Goal: Complete Application Form: Complete application form

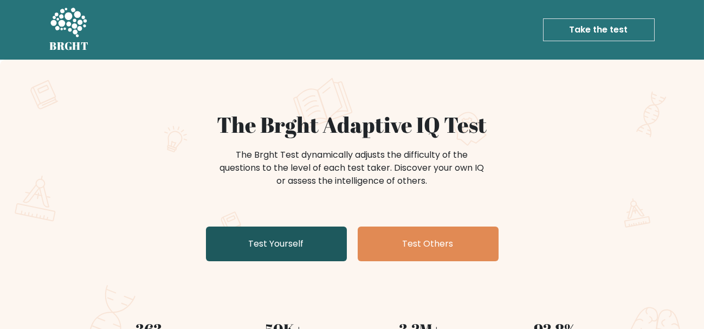
click at [279, 250] on link "Test Yourself" at bounding box center [276, 244] width 141 height 35
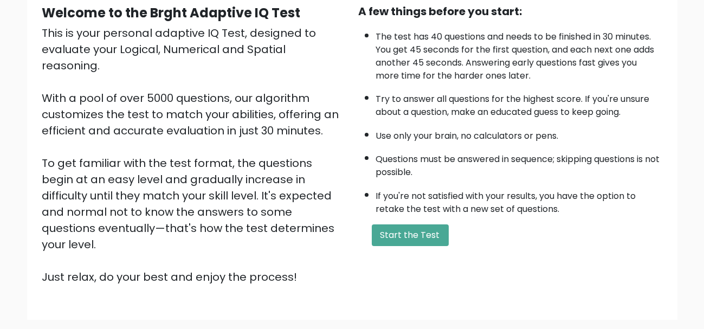
scroll to position [159, 0]
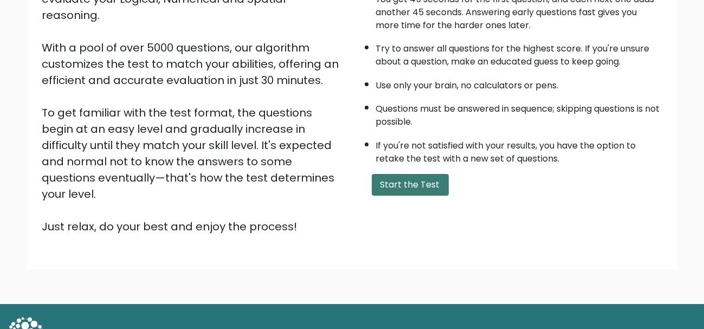
click at [408, 189] on button "Start the Test" at bounding box center [410, 185] width 77 height 22
click at [404, 185] on button "Start the Test" at bounding box center [410, 185] width 77 height 22
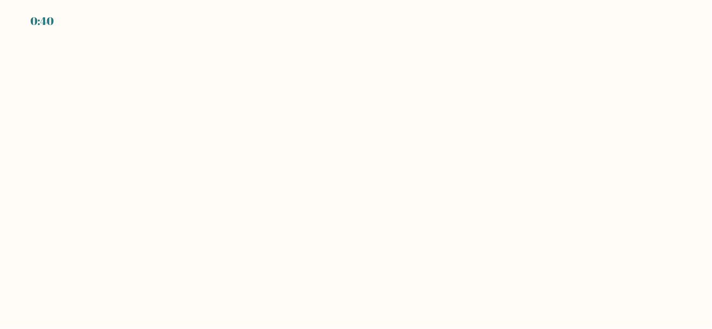
click at [328, 132] on body "0:40" at bounding box center [356, 164] width 712 height 329
click at [343, 130] on body "0:37" at bounding box center [356, 164] width 712 height 329
click at [340, 165] on body "0:35" at bounding box center [356, 164] width 712 height 329
click at [54, 20] on div "0:31" at bounding box center [356, 14] width 712 height 29
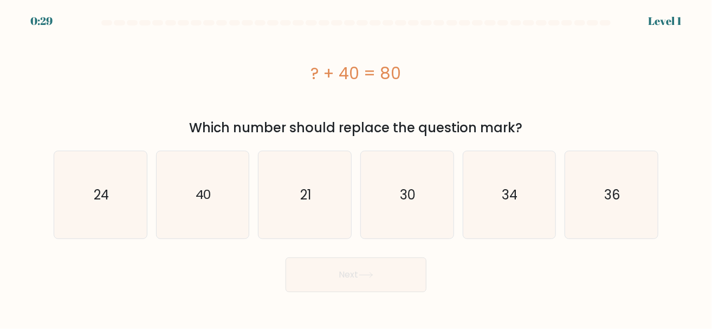
click at [709, 324] on body "0:29 Level 1 a." at bounding box center [356, 164] width 712 height 329
click at [221, 185] on icon "40" at bounding box center [202, 194] width 87 height 87
click at [356, 167] on input "b. 40" at bounding box center [356, 166] width 1 height 3
radio input "true"
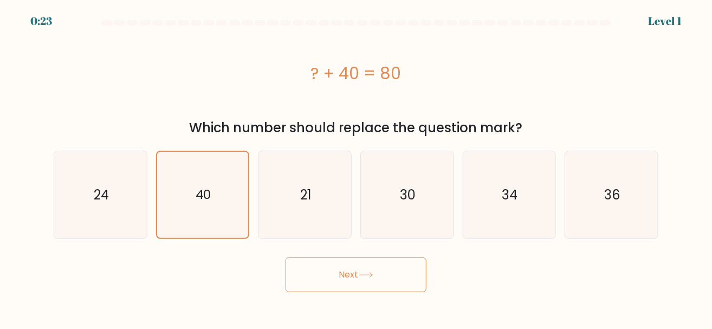
click at [372, 283] on button "Next" at bounding box center [356, 274] width 141 height 35
click at [349, 285] on button "Next" at bounding box center [356, 274] width 141 height 35
click at [380, 269] on button "Next" at bounding box center [356, 274] width 141 height 35
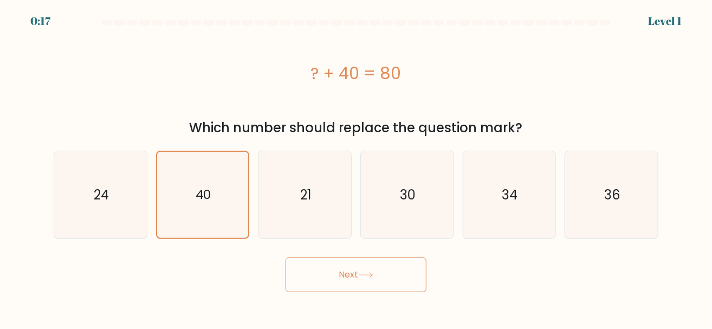
click at [380, 269] on button "Next" at bounding box center [356, 274] width 141 height 35
click at [349, 281] on button "Next" at bounding box center [356, 274] width 141 height 35
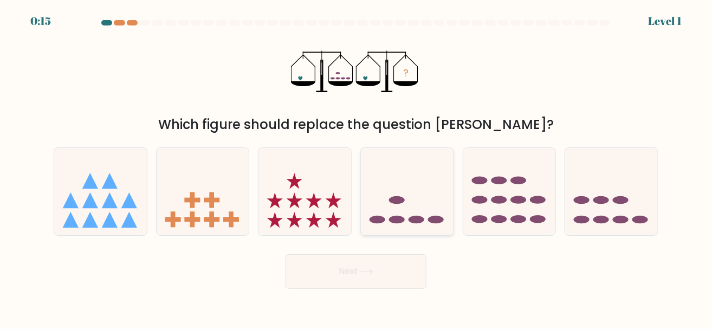
click at [399, 191] on icon at bounding box center [407, 191] width 93 height 76
click at [357, 167] on input "d." at bounding box center [356, 166] width 1 height 3
radio input "true"
click at [345, 278] on button "Next" at bounding box center [356, 271] width 141 height 35
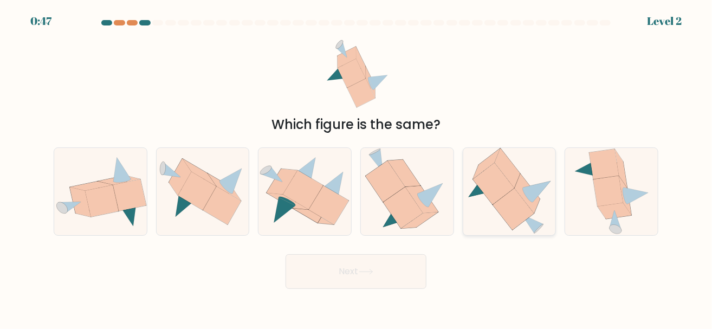
click at [527, 191] on icon at bounding box center [538, 192] width 28 height 21
click at [357, 167] on input "e." at bounding box center [356, 166] width 1 height 3
radio input "true"
click at [591, 208] on icon at bounding box center [611, 191] width 77 height 87
click at [357, 167] on input "f." at bounding box center [356, 166] width 1 height 3
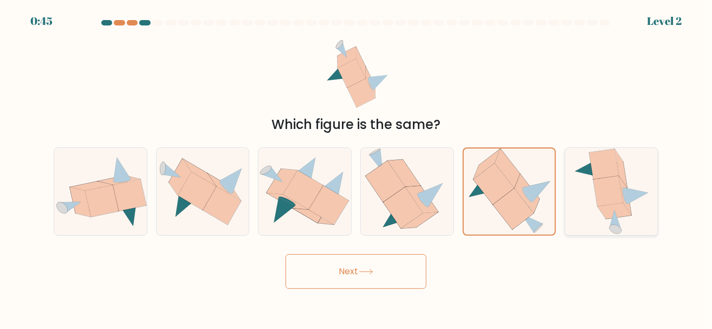
radio input "true"
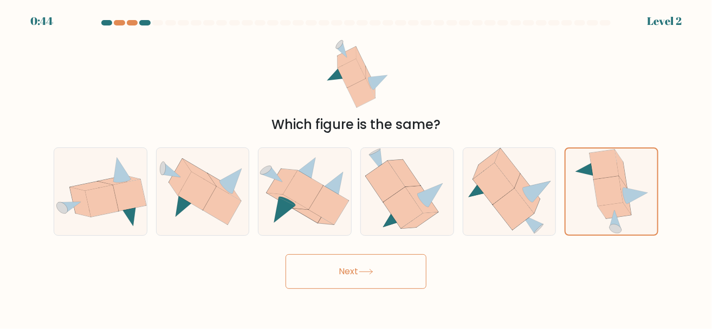
click at [397, 274] on button "Next" at bounding box center [356, 271] width 141 height 35
click at [338, 272] on button "Next" at bounding box center [356, 271] width 141 height 35
drag, startPoint x: 338, startPoint y: 272, endPoint x: 311, endPoint y: 264, distance: 28.1
click at [311, 264] on button "Next" at bounding box center [356, 271] width 141 height 35
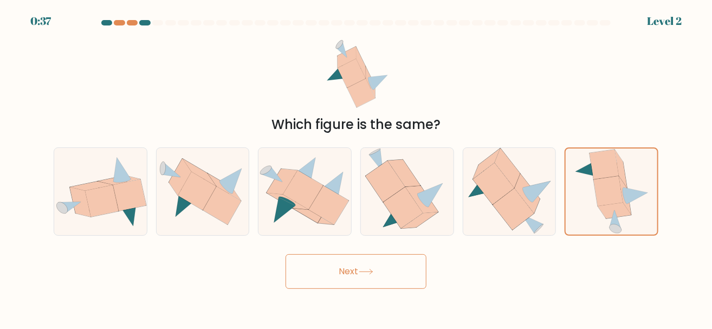
click at [311, 264] on button "Next" at bounding box center [356, 271] width 141 height 35
click at [397, 271] on button "Next" at bounding box center [356, 271] width 141 height 35
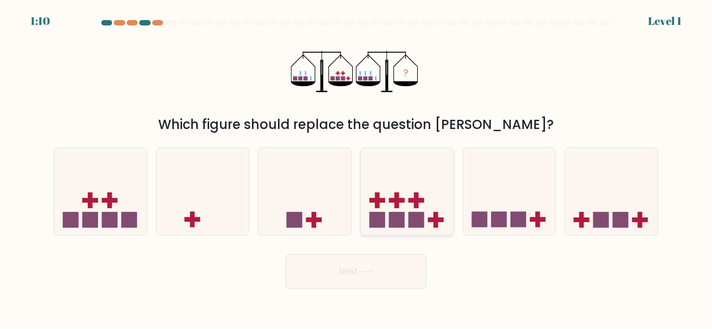
click at [429, 204] on icon at bounding box center [407, 191] width 93 height 76
click at [357, 167] on input "d." at bounding box center [356, 166] width 1 height 3
radio input "true"
click at [286, 254] on button "Next" at bounding box center [356, 271] width 141 height 35
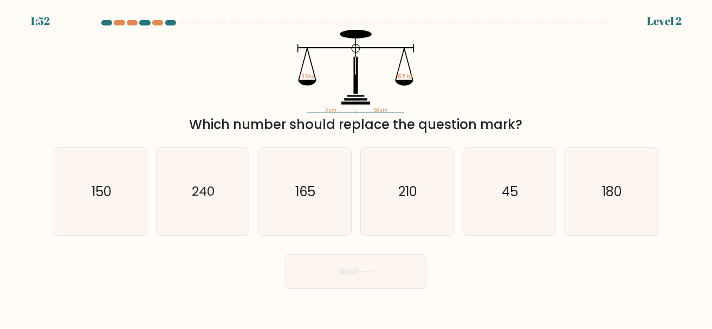
click at [286, 254] on button "Next" at bounding box center [356, 271] width 141 height 35
click at [101, 198] on text "150" at bounding box center [101, 192] width 20 height 18
click at [356, 167] on input "a. 150" at bounding box center [356, 166] width 1 height 3
radio input "true"
click at [372, 274] on icon at bounding box center [366, 272] width 15 height 6
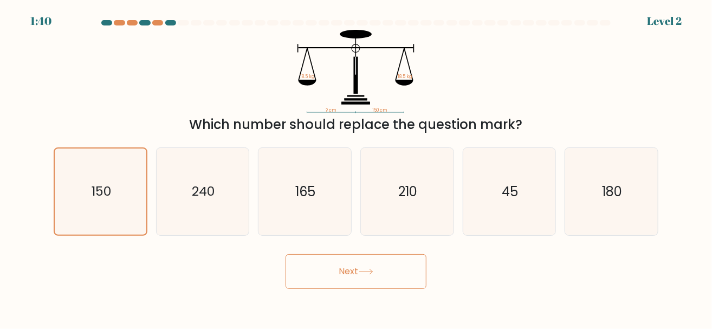
click at [286, 254] on button "Next" at bounding box center [356, 271] width 141 height 35
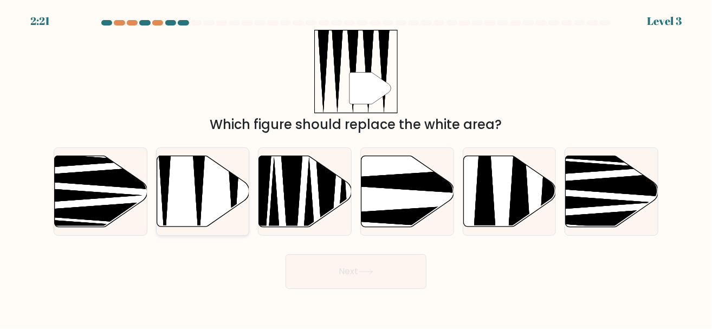
click at [217, 196] on icon at bounding box center [203, 191] width 93 height 71
click at [356, 167] on input "b." at bounding box center [356, 166] width 1 height 3
radio input "true"
click at [286, 254] on button "Next" at bounding box center [356, 271] width 141 height 35
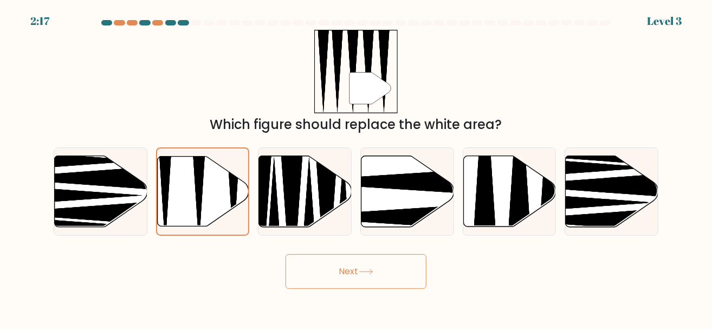
click at [286, 254] on button "Next" at bounding box center [356, 271] width 141 height 35
click at [388, 277] on button "Next" at bounding box center [356, 271] width 141 height 35
click at [286, 254] on button "Next" at bounding box center [356, 271] width 141 height 35
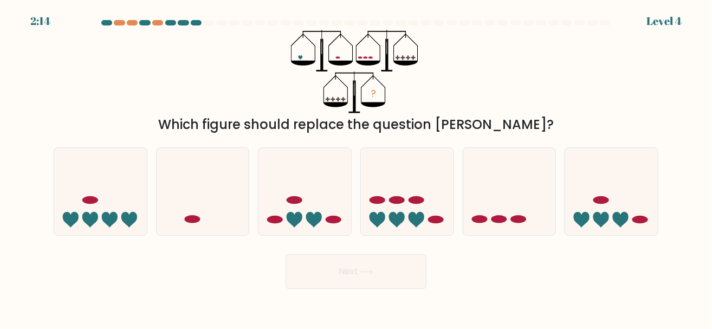
click at [286, 254] on button "Next" at bounding box center [356, 271] width 141 height 35
click at [490, 186] on icon at bounding box center [509, 191] width 93 height 76
click at [357, 167] on input "e." at bounding box center [356, 166] width 1 height 3
radio input "true"
click at [364, 279] on button "Next" at bounding box center [356, 271] width 141 height 35
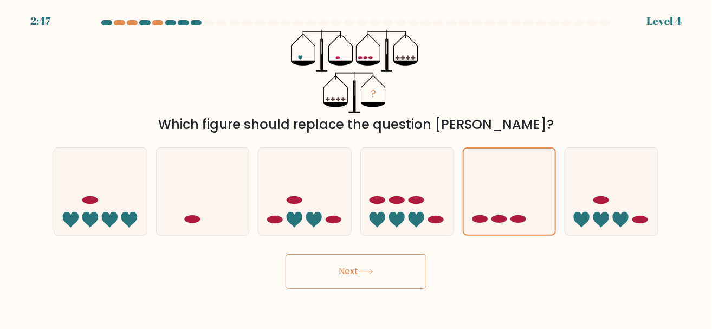
click at [286, 254] on button "Next" at bounding box center [356, 271] width 141 height 35
click at [364, 279] on button "Next" at bounding box center [356, 271] width 141 height 35
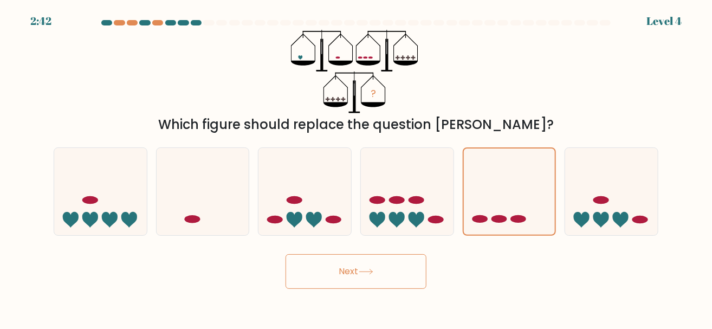
click at [403, 278] on button "Next" at bounding box center [356, 271] width 141 height 35
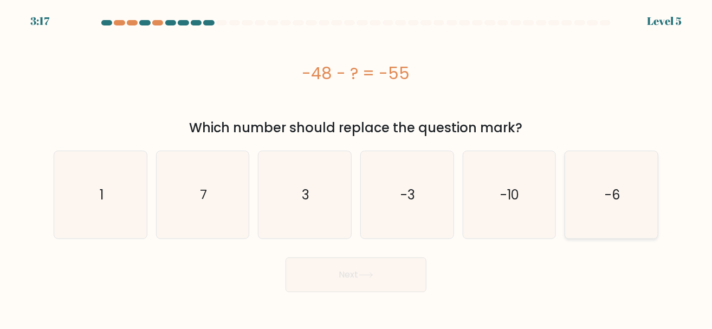
click at [573, 160] on icon "-6" at bounding box center [611, 194] width 87 height 87
click at [357, 165] on input "f. -6" at bounding box center [356, 166] width 1 height 3
radio input "true"
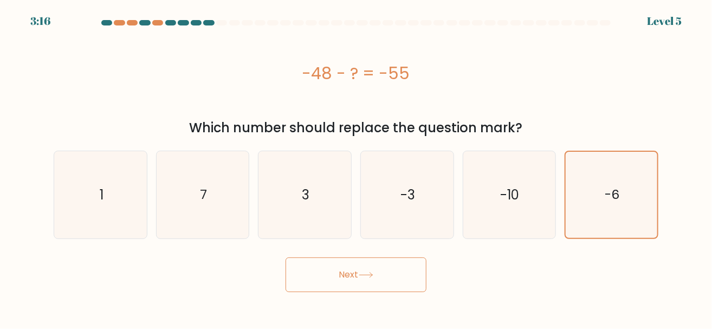
click at [346, 278] on button "Next" at bounding box center [356, 274] width 141 height 35
click at [286, 257] on button "Next" at bounding box center [356, 274] width 141 height 35
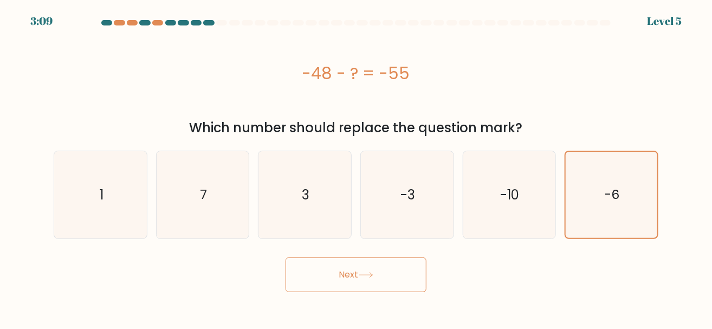
click at [286, 257] on button "Next" at bounding box center [356, 274] width 141 height 35
click at [346, 278] on button "Next" at bounding box center [356, 274] width 141 height 35
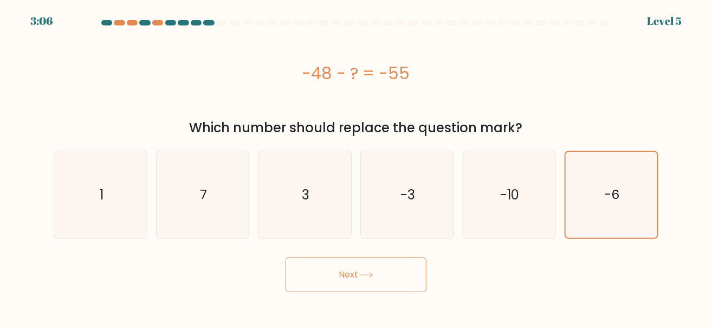
click at [346, 278] on button "Next" at bounding box center [356, 274] width 141 height 35
click at [367, 288] on button "Next" at bounding box center [356, 274] width 141 height 35
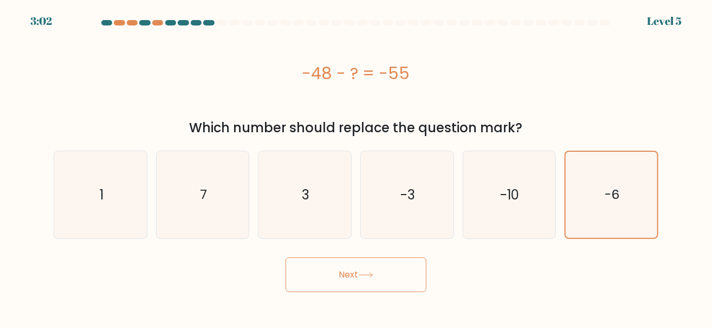
click at [367, 288] on button "Next" at bounding box center [356, 274] width 141 height 35
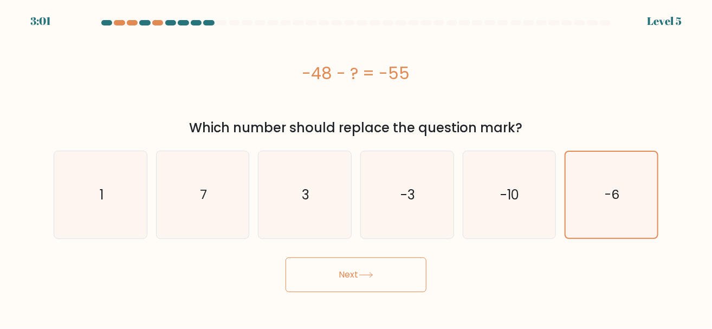
click at [367, 288] on button "Next" at bounding box center [356, 274] width 141 height 35
click at [286, 257] on button "Next" at bounding box center [356, 274] width 141 height 35
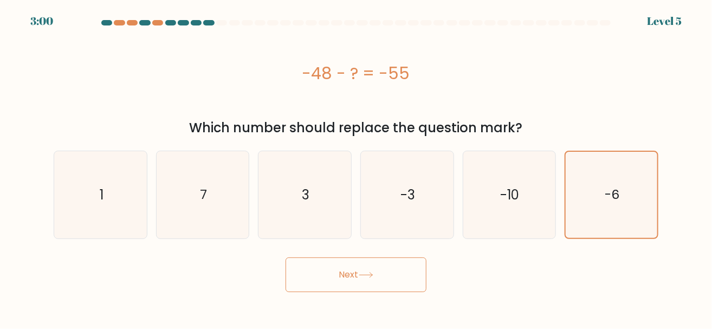
click at [286, 257] on button "Next" at bounding box center [356, 274] width 141 height 35
click at [509, 191] on text "-10" at bounding box center [510, 195] width 19 height 18
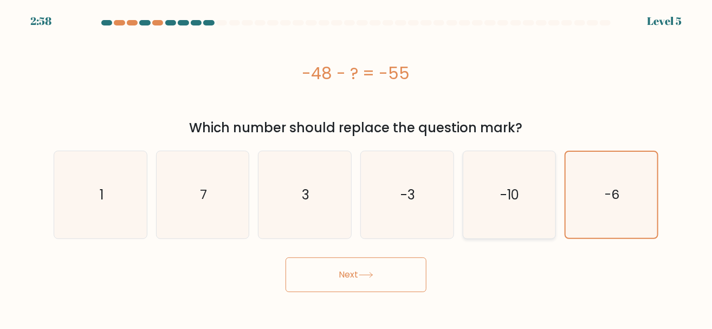
click at [357, 167] on input "e. -10" at bounding box center [356, 166] width 1 height 3
radio input "true"
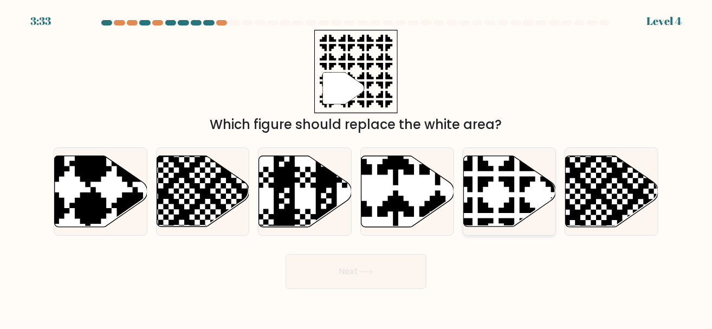
click at [497, 197] on icon at bounding box center [509, 191] width 93 height 71
click at [357, 167] on input "e." at bounding box center [356, 166] width 1 height 3
radio input "true"
click at [354, 268] on button "Next" at bounding box center [356, 271] width 141 height 35
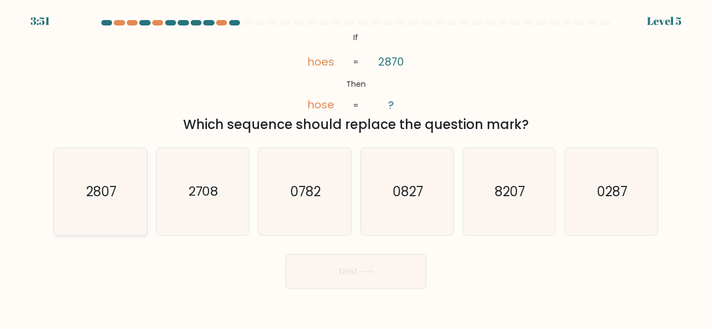
click at [122, 196] on icon "2807" at bounding box center [100, 191] width 87 height 87
click at [356, 167] on input "a. 2807" at bounding box center [356, 166] width 1 height 3
radio input "true"
click at [387, 269] on button "Next" at bounding box center [356, 271] width 141 height 35
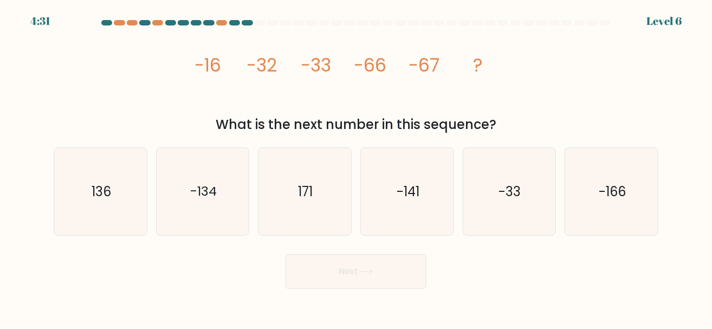
click at [286, 254] on button "Next" at bounding box center [356, 271] width 141 height 35
click at [249, 254] on div "Next" at bounding box center [356, 269] width 618 height 40
click at [429, 208] on icon "-141" at bounding box center [407, 191] width 87 height 87
click at [357, 167] on input "d. -141" at bounding box center [356, 166] width 1 height 3
radio input "true"
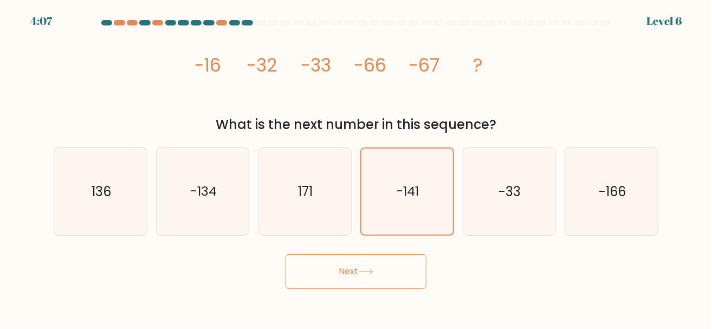
click at [382, 282] on button "Next" at bounding box center [356, 271] width 141 height 35
click at [402, 268] on button "Next" at bounding box center [356, 271] width 141 height 35
click at [77, 183] on icon "136" at bounding box center [100, 191] width 87 height 87
click at [356, 167] on input "a. 136" at bounding box center [356, 166] width 1 height 3
radio input "true"
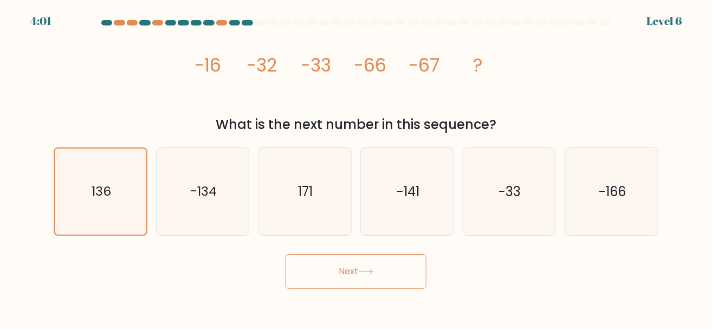
click at [373, 278] on button "Next" at bounding box center [356, 271] width 141 height 35
click at [203, 185] on text "-134" at bounding box center [203, 192] width 27 height 18
click at [356, 167] on input "b. -134" at bounding box center [356, 166] width 1 height 3
radio input "true"
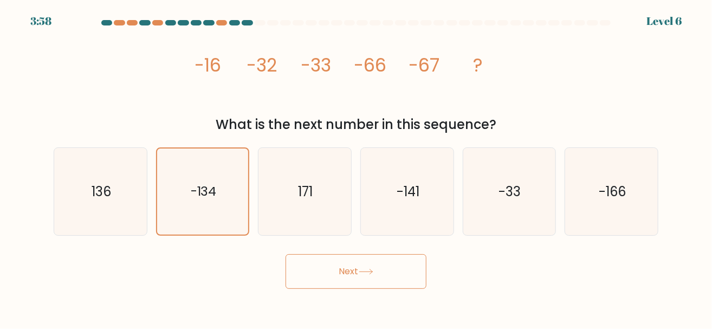
click at [347, 273] on button "Next" at bounding box center [356, 271] width 141 height 35
click at [417, 190] on text "-141" at bounding box center [408, 192] width 23 height 18
click at [357, 167] on input "d. -141" at bounding box center [356, 166] width 1 height 3
radio input "true"
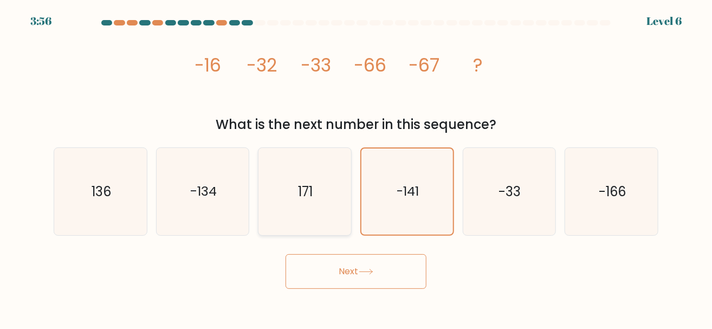
click at [338, 186] on icon "171" at bounding box center [304, 191] width 87 height 87
click at [356, 167] on input "c. 171" at bounding box center [356, 166] width 1 height 3
radio input "true"
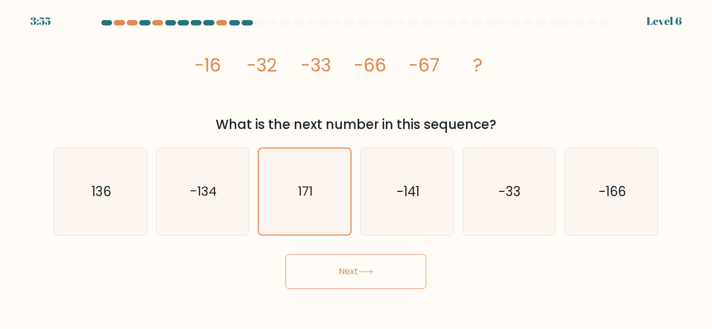
click at [382, 264] on button "Next" at bounding box center [356, 271] width 141 height 35
click at [490, 192] on icon "-33" at bounding box center [509, 191] width 87 height 87
click at [357, 167] on input "e. -33" at bounding box center [356, 166] width 1 height 3
radio input "true"
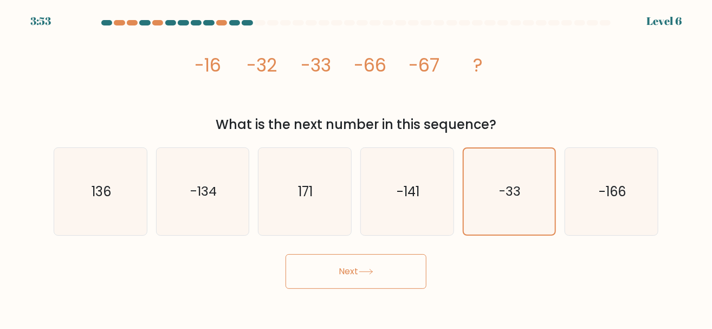
click at [387, 279] on button "Next" at bounding box center [356, 271] width 141 height 35
click at [622, 180] on icon "-166" at bounding box center [611, 191] width 87 height 87
click at [357, 167] on input "f. -166" at bounding box center [356, 166] width 1 height 3
radio input "true"
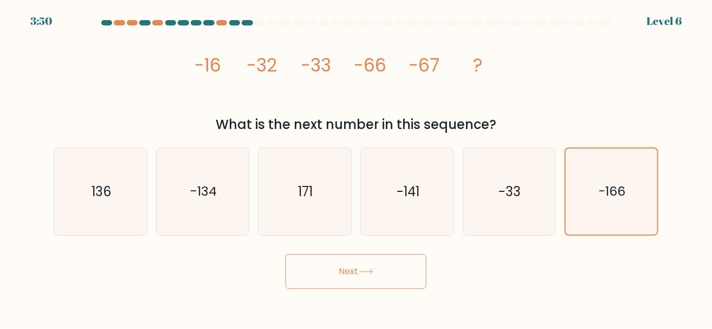
click at [370, 287] on button "Next" at bounding box center [356, 271] width 141 height 35
click at [382, 274] on button "Next" at bounding box center [356, 271] width 141 height 35
click at [286, 254] on button "Next" at bounding box center [356, 271] width 141 height 35
click at [345, 260] on button "Next" at bounding box center [356, 271] width 141 height 35
click at [536, 191] on icon "-33" at bounding box center [509, 191] width 87 height 87
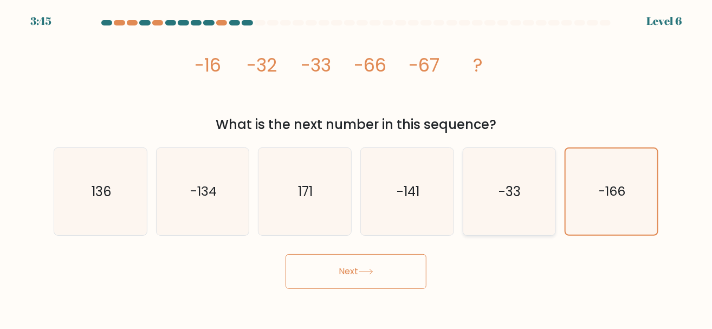
click at [357, 167] on input "e. -33" at bounding box center [356, 166] width 1 height 3
radio input "true"
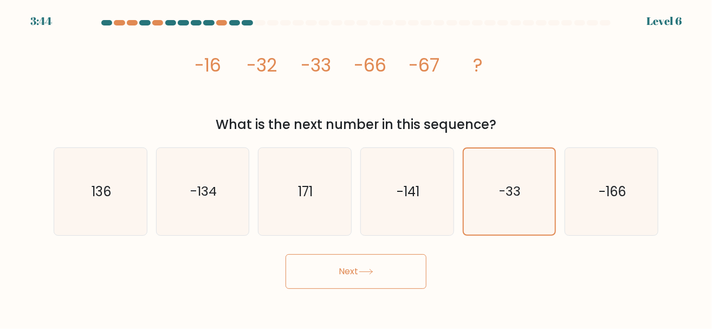
click at [373, 269] on icon at bounding box center [366, 272] width 15 height 6
click at [414, 197] on text "-141" at bounding box center [408, 192] width 23 height 18
click at [357, 167] on input "d. -141" at bounding box center [356, 166] width 1 height 3
radio input "true"
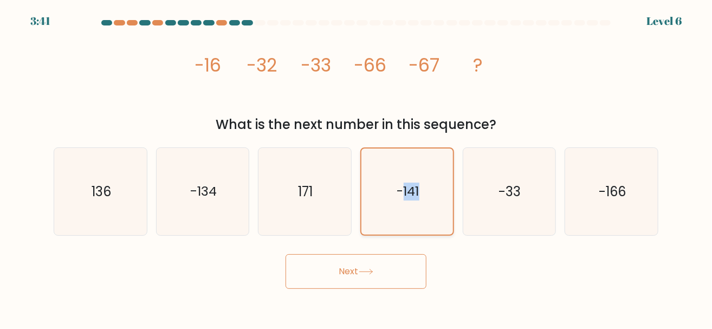
click at [414, 197] on text "-141" at bounding box center [408, 192] width 22 height 18
click at [357, 167] on input "d. -141" at bounding box center [356, 166] width 1 height 3
click at [310, 204] on icon "171" at bounding box center [304, 191] width 87 height 87
click at [356, 167] on input "c. 171" at bounding box center [356, 166] width 1 height 3
radio input "true"
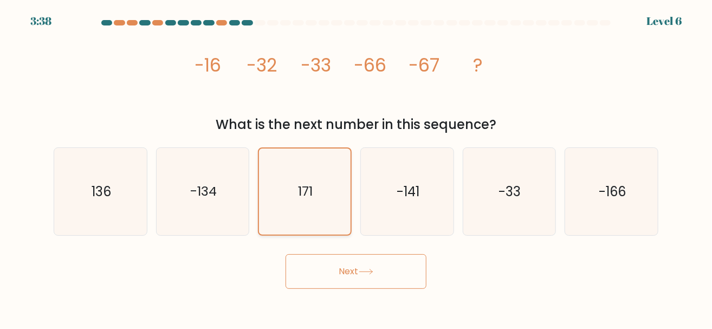
click at [286, 254] on button "Next" at bounding box center [356, 271] width 141 height 35
click at [234, 189] on icon "-134" at bounding box center [202, 191] width 87 height 87
click at [356, 167] on input "b. -134" at bounding box center [356, 166] width 1 height 3
radio input "true"
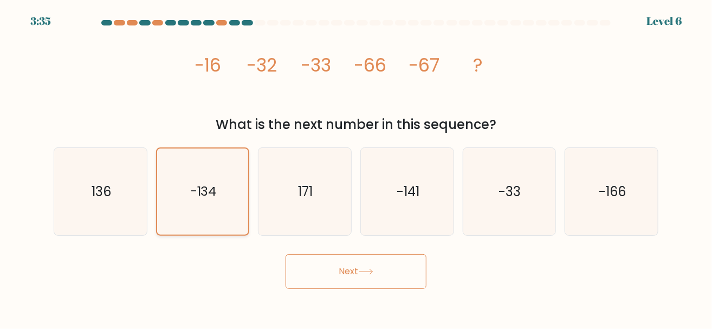
click at [286, 254] on button "Next" at bounding box center [356, 271] width 141 height 35
click at [134, 191] on icon "136" at bounding box center [100, 191] width 87 height 87
click at [356, 167] on input "a. 136" at bounding box center [356, 166] width 1 height 3
radio input "true"
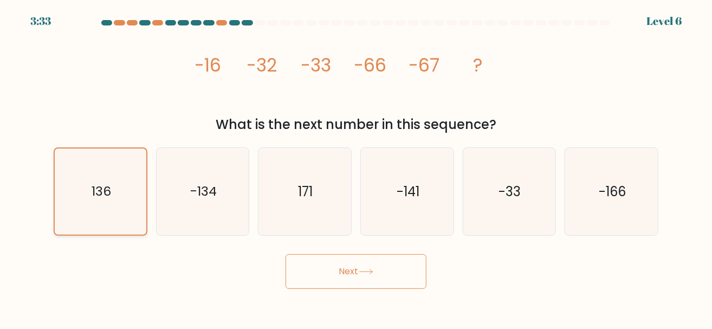
click at [286, 254] on button "Next" at bounding box center [356, 271] width 141 height 35
click at [379, 286] on button "Next" at bounding box center [356, 271] width 141 height 35
click at [420, 179] on icon "-141" at bounding box center [407, 191] width 87 height 87
click at [357, 167] on input "d. -141" at bounding box center [356, 166] width 1 height 3
radio input "true"
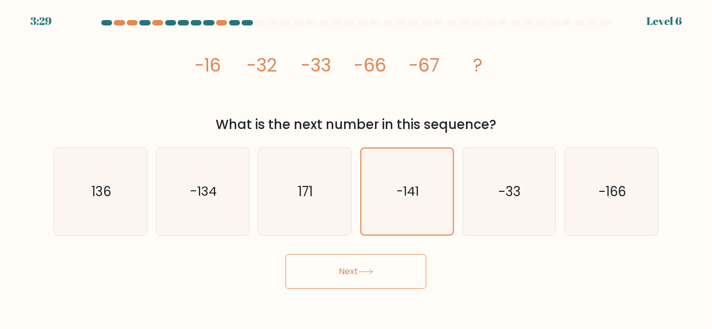
click at [360, 269] on button "Next" at bounding box center [356, 271] width 141 height 35
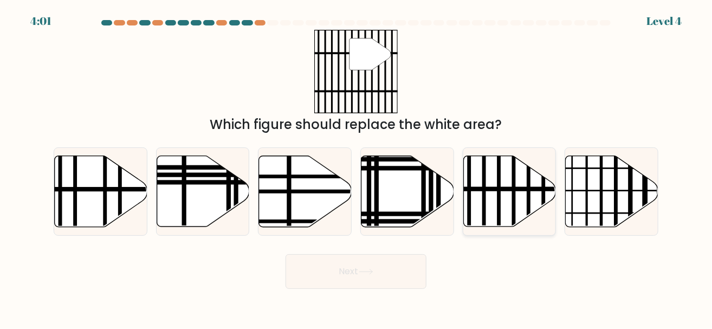
click at [511, 196] on icon at bounding box center [509, 191] width 93 height 71
click at [357, 167] on input "e." at bounding box center [356, 166] width 1 height 3
radio input "true"
click at [359, 266] on button "Next" at bounding box center [356, 271] width 141 height 35
click at [286, 254] on button "Next" at bounding box center [356, 271] width 141 height 35
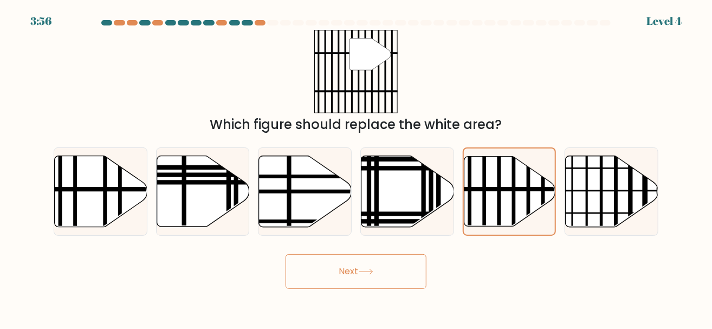
click at [379, 265] on button "Next" at bounding box center [356, 271] width 141 height 35
